Goal: Task Accomplishment & Management: Use online tool/utility

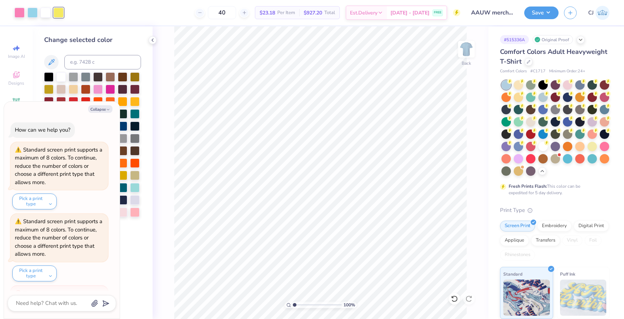
scroll to position [73, 0]
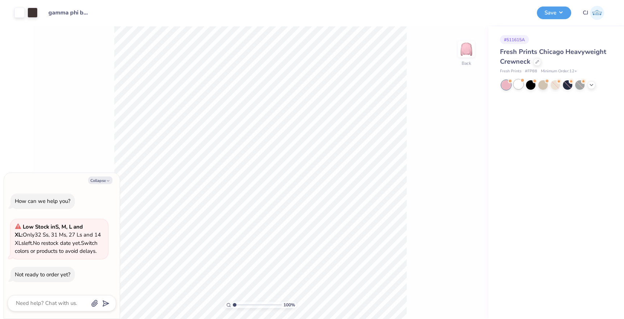
click at [519, 86] on div at bounding box center [518, 84] width 9 height 9
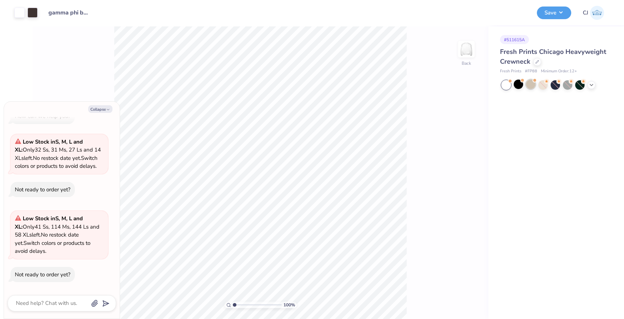
click at [531, 83] on div at bounding box center [530, 84] width 9 height 9
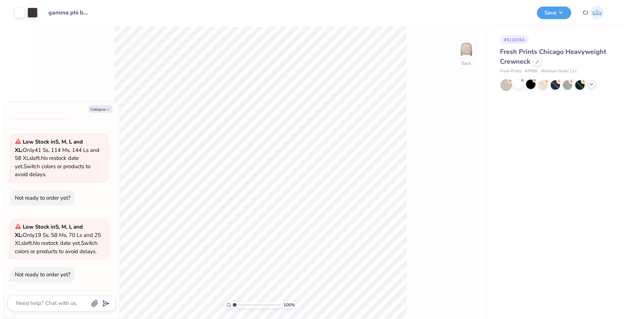
click at [590, 86] on icon at bounding box center [592, 84] width 6 height 6
click at [507, 97] on div at bounding box center [506, 96] width 9 height 9
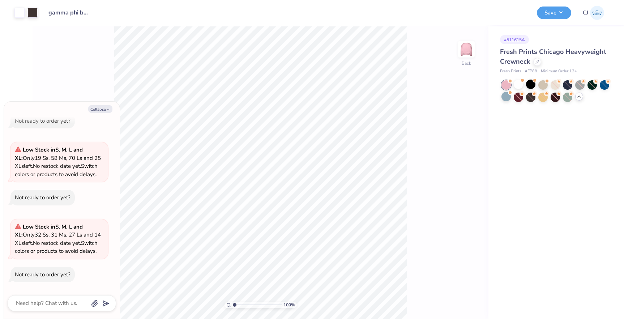
type textarea "x"
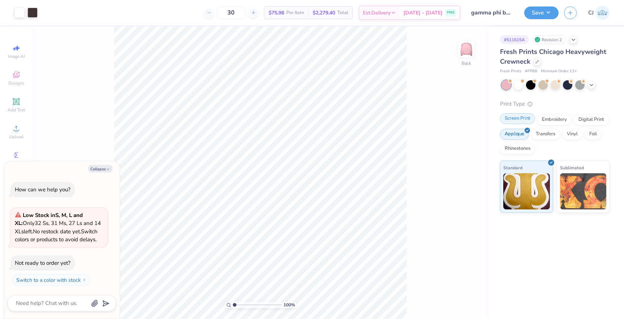
click at [523, 119] on div "Screen Print" at bounding box center [517, 118] width 35 height 11
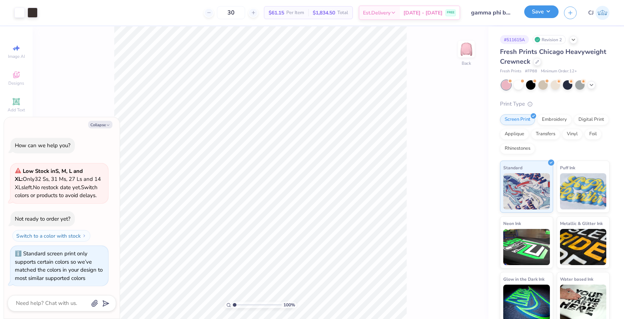
click at [531, 13] on button "Save" at bounding box center [541, 11] width 34 height 13
type textarea "x"
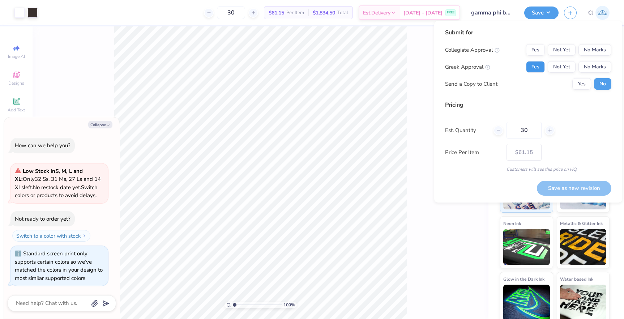
click at [535, 68] on button "Yes" at bounding box center [535, 67] width 19 height 12
click at [586, 52] on button "No Marks" at bounding box center [595, 50] width 33 height 12
click at [573, 186] on button "Save as new revision" at bounding box center [574, 188] width 75 height 15
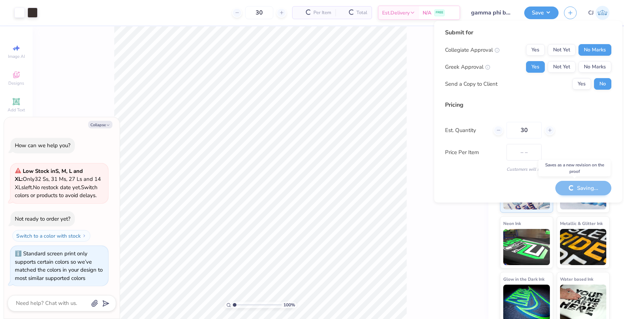
type input "$61.15"
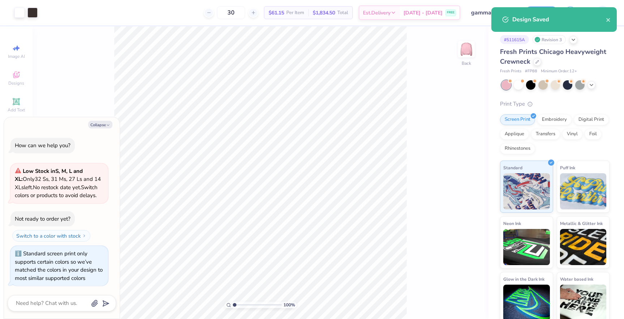
type textarea "x"
